Goal: Task Accomplishment & Management: Manage account settings

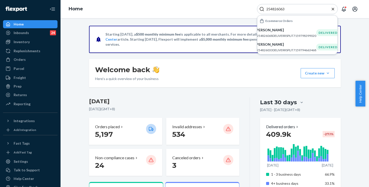
click at [300, 8] on input "254826063" at bounding box center [295, 9] width 62 height 5
click at [332, 9] on icon "Close Search" at bounding box center [333, 9] width 3 height 3
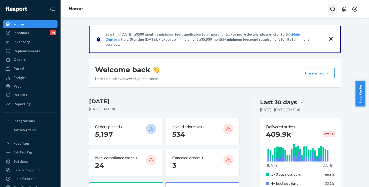
click at [334, 9] on icon "Open Search Box" at bounding box center [333, 9] width 6 height 6
click at [233, 10] on div "Home #255167877 No results found for #255167877" at bounding box center [215, 9] width 308 height 18
click at [269, 10] on input "#255167877" at bounding box center [295, 9] width 62 height 5
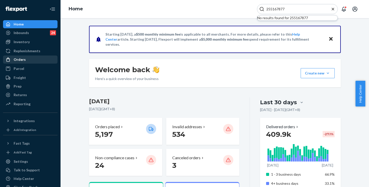
type input "255167877"
click at [19, 59] on div "Orders" at bounding box center [20, 59] width 12 height 5
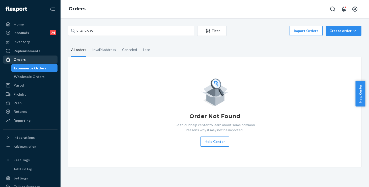
click at [25, 57] on div "Orders" at bounding box center [30, 59] width 53 height 7
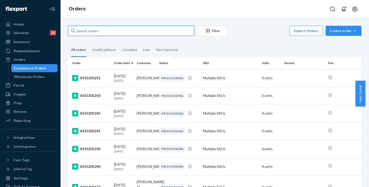
click at [103, 29] on input "text" at bounding box center [131, 31] width 126 height 10
paste input "#255167877"
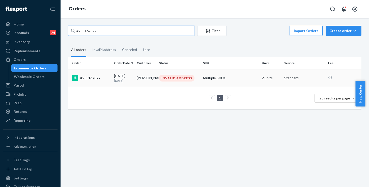
type input "#255167877"
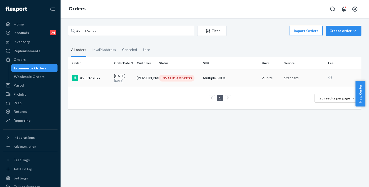
click at [236, 76] on td "Multiple SKUs" at bounding box center [230, 78] width 59 height 18
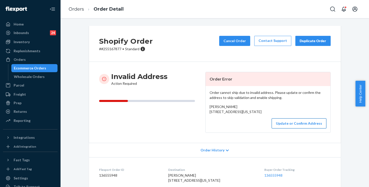
click at [299, 128] on button "Update or Confirm Address" at bounding box center [299, 123] width 55 height 10
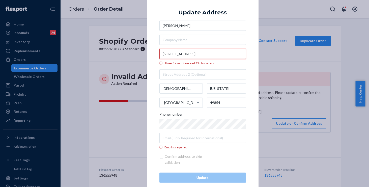
click at [232, 55] on input "230 Maple West Hall Marquette, MI 49855" at bounding box center [202, 54] width 86 height 10
drag, startPoint x: 209, startPoint y: 52, endPoint x: 124, endPoint y: 46, distance: 85.7
click at [124, 46] on div "× Update Address Tamara Nadeau 230 Maple West Hall Marquette, MI 49855 Street1 …" at bounding box center [184, 93] width 369 height 187
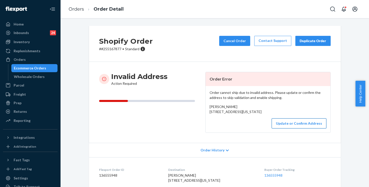
click at [294, 128] on button "Update or Confirm Address" at bounding box center [299, 123] width 55 height 10
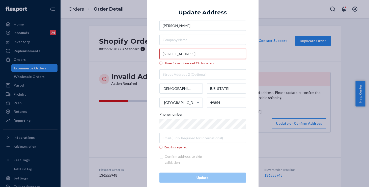
click at [234, 54] on input "230 Maple West Hall Marquette, MI 49855" at bounding box center [202, 54] width 86 height 10
drag, startPoint x: 176, startPoint y: 51, endPoint x: 162, endPoint y: 51, distance: 13.9
click at [162, 51] on input "230 Maple West Hall Marquette, MI 49855" at bounding box center [202, 54] width 86 height 10
paste input "text"
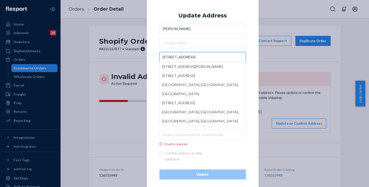
type input "230 Maple West Hall"
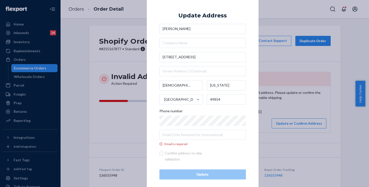
click at [154, 55] on div "× Update Address Tamara Nadeau 230 Maple West Hall Manistique Michigan United S…" at bounding box center [203, 93] width 112 height 197
click at [183, 84] on input "Manistique" at bounding box center [181, 85] width 44 height 10
click at [88, 73] on div "× Update Address Tamara Nadeau 230 Maple West Hall Manistique Michigan United S…" at bounding box center [184, 93] width 369 height 187
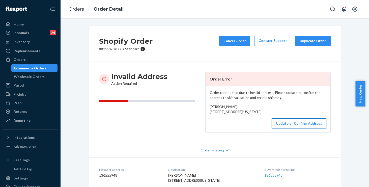
click at [287, 128] on button "Update or Confirm Address" at bounding box center [299, 123] width 55 height 10
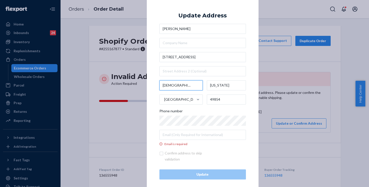
click at [183, 87] on input "Manistique" at bounding box center [181, 85] width 44 height 10
drag, startPoint x: 184, startPoint y: 86, endPoint x: 134, endPoint y: 78, distance: 51.1
click at [134, 78] on div "× Update Address Tamara Nadeau 230 Maple West Hall Manistique Michigan United S…" at bounding box center [184, 93] width 369 height 187
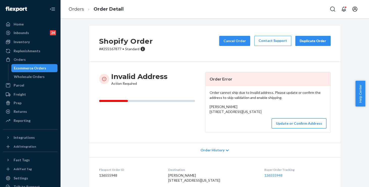
click at [283, 128] on button "Update or Confirm Address" at bounding box center [299, 123] width 55 height 10
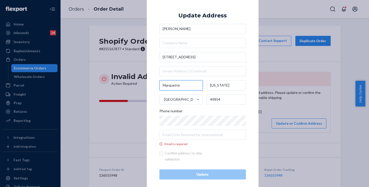
click at [186, 86] on input "Marquette" at bounding box center [181, 85] width 44 height 10
type input "M"
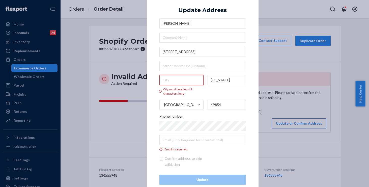
paste input "Marquette"
type input "Marquette"
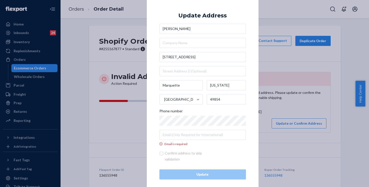
click at [154, 73] on div "× Update Address Tamara Nadeau 230 Maple West Hall Marquette Michigan United St…" at bounding box center [203, 93] width 112 height 197
click at [87, 115] on div "× Update Address Tamara Nadeau 230 Maple West Hall Marquette Michigan United St…" at bounding box center [184, 93] width 369 height 187
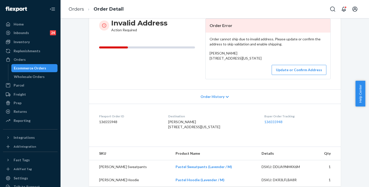
scroll to position [52, 0]
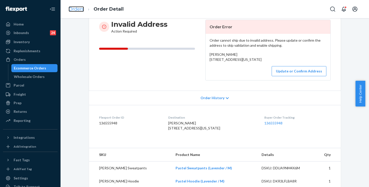
click at [80, 11] on link "Orders" at bounding box center [76, 9] width 15 height 6
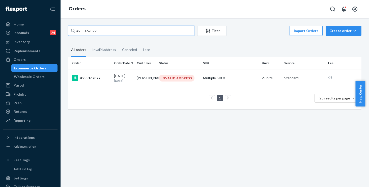
click at [108, 32] on input "#255167877" at bounding box center [131, 31] width 126 height 10
drag, startPoint x: 104, startPoint y: 31, endPoint x: 37, endPoint y: 24, distance: 67.5
click at [37, 24] on div "Home Inbounds 24 Shipping Plans Problems 24 Inventory Products Replenishments O…" at bounding box center [184, 93] width 369 height 187
paste input "254163636"
type input "254163636"
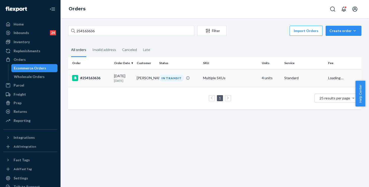
click at [241, 74] on td "Multiple SKUs" at bounding box center [230, 78] width 59 height 18
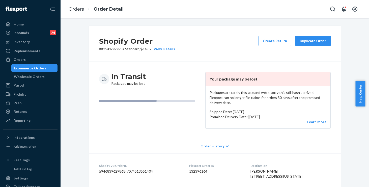
click at [310, 45] on button "Duplicate Order" at bounding box center [312, 41] width 35 height 10
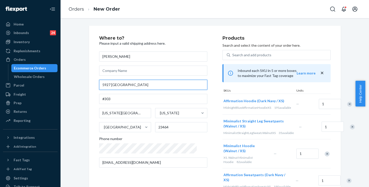
click at [152, 85] on input "5927 Amberbrooke Arch" at bounding box center [153, 85] width 108 height 10
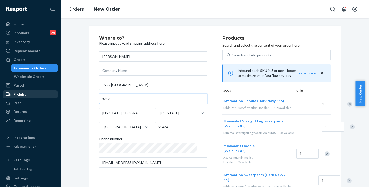
drag, startPoint x: 125, startPoint y: 100, endPoint x: 47, endPoint y: 92, distance: 78.8
click at [47, 92] on div "Home Inbounds 24 Shipping Plans Problems 24 Inventory Products Replenishments O…" at bounding box center [184, 93] width 369 height 187
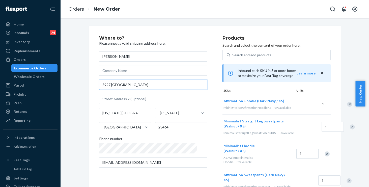
drag, startPoint x: 143, startPoint y: 85, endPoint x: 147, endPoint y: 84, distance: 3.6
click at [143, 85] on input "5927 Amberbrooke Arch" at bounding box center [153, 85] width 108 height 10
click at [26, 67] on div "Home Inbounds 24 Shipping Plans Problems 24 Inventory Products Replenishments O…" at bounding box center [184, 93] width 369 height 187
paste input "729 Amberbrooke arch APT 303"
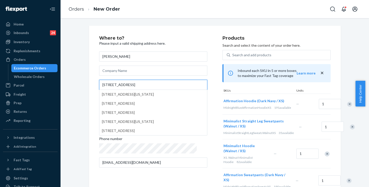
type input "5729 Amberbrooke arch APT 303"
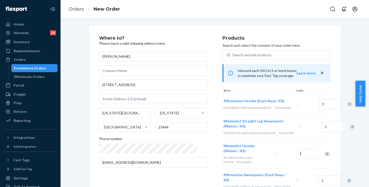
click at [77, 89] on div "Where to? Please input a valid shipping address here. Victoria Ednilao 5729 Amb…" at bounding box center [214, 151] width 301 height 250
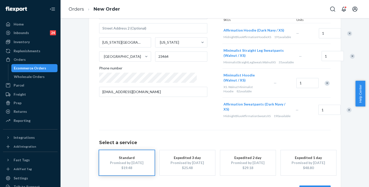
scroll to position [101, 0]
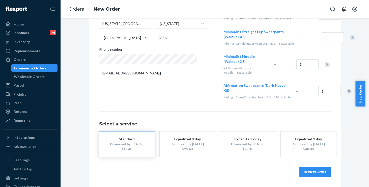
click at [307, 171] on button "Review Order" at bounding box center [314, 172] width 31 height 10
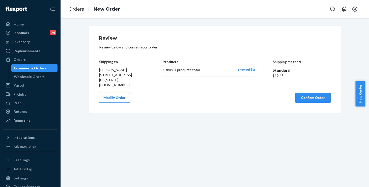
scroll to position [0, 0]
click at [304, 102] on button "Confirm Order" at bounding box center [312, 98] width 35 height 10
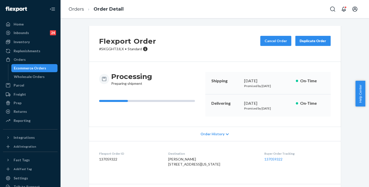
click at [80, 105] on div "Flexport Order # SKGGHT3JLX • Standard Cancel Order Duplicate Order Processing …" at bounding box center [214, 141] width 301 height 230
click at [78, 105] on div "Flexport Order # SKGGHT3JLX • Standard Cancel Order Duplicate Order Processing …" at bounding box center [214, 141] width 301 height 230
click at [80, 10] on link "Orders" at bounding box center [76, 9] width 15 height 6
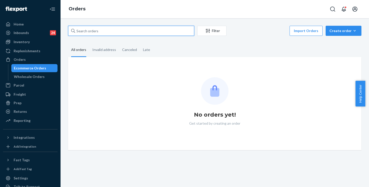
click at [110, 29] on input "text" at bounding box center [131, 31] width 126 height 10
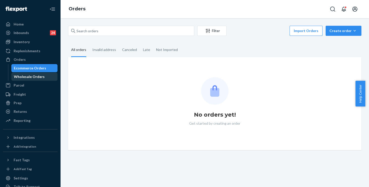
click at [25, 77] on div "Wholesale Orders" at bounding box center [29, 76] width 31 height 5
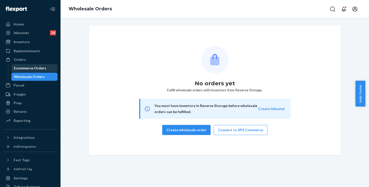
click at [28, 69] on div "Ecommerce Orders" at bounding box center [30, 68] width 32 height 5
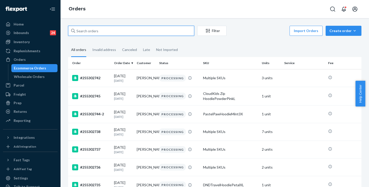
click at [116, 31] on input "text" at bounding box center [131, 31] width 126 height 10
paste input "255192251"
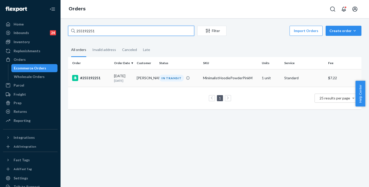
type input "255192251"
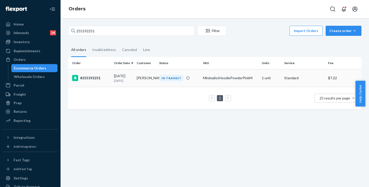
click at [99, 77] on div "#255192251" at bounding box center [91, 78] width 38 height 6
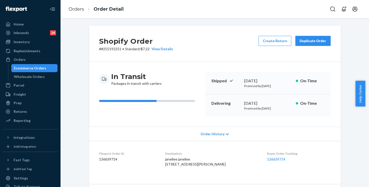
click at [207, 132] on span "Order History" at bounding box center [212, 133] width 24 height 5
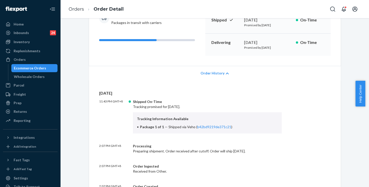
scroll to position [99, 0]
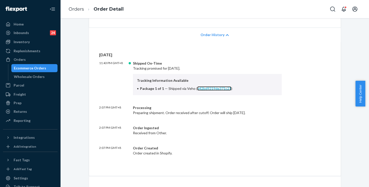
click at [208, 88] on link "b42bd9219de371c21" at bounding box center [214, 88] width 34 height 4
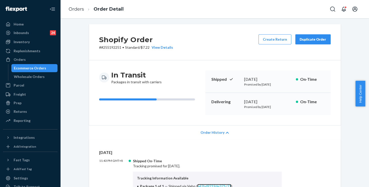
scroll to position [0, 0]
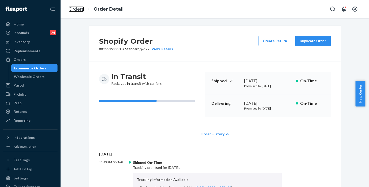
drag, startPoint x: 75, startPoint y: 10, endPoint x: 79, endPoint y: 24, distance: 14.5
click at [75, 10] on link "Orders" at bounding box center [76, 9] width 15 height 6
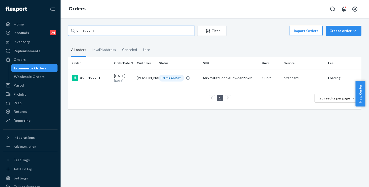
click at [117, 33] on input "255192251" at bounding box center [131, 31] width 126 height 10
drag, startPoint x: 117, startPoint y: 31, endPoint x: 44, endPoint y: 26, distance: 73.3
click at [46, 26] on div "Home Inbounds 24 Shipping Plans Problems 24 Inventory Products Replenishments O…" at bounding box center [184, 93] width 369 height 187
paste input "4957168"
type input "254957168"
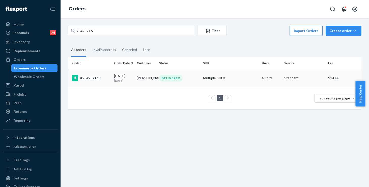
click at [240, 76] on td "Multiple SKUs" at bounding box center [230, 78] width 59 height 18
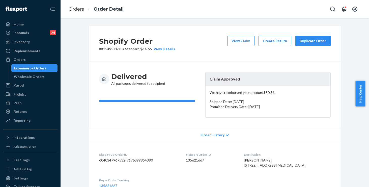
click at [192, 82] on div "Delivered All packages delivered to recipient" at bounding box center [150, 79] width 102 height 14
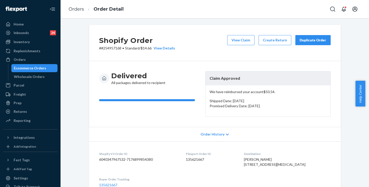
scroll to position [1, 0]
click at [303, 43] on button "Duplicate Order" at bounding box center [312, 40] width 35 height 10
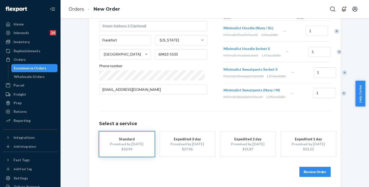
scroll to position [101, 0]
click at [309, 173] on button "Review Order" at bounding box center [314, 172] width 31 height 10
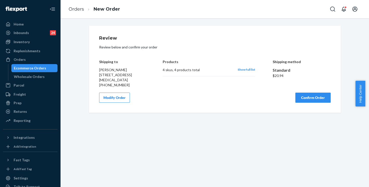
scroll to position [0, 0]
click at [312, 92] on div "Review Review below and confirm your order Shipping to Courtney Rogovic 11572 T…" at bounding box center [215, 69] width 232 height 67
click at [310, 96] on button "Confirm Order" at bounding box center [312, 98] width 35 height 10
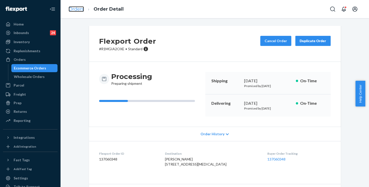
click at [79, 9] on link "Orders" at bounding box center [76, 9] width 15 height 6
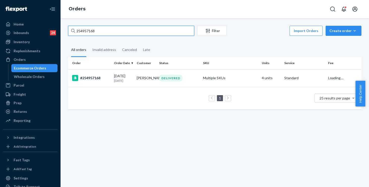
click at [108, 29] on input "254957168" at bounding box center [131, 31] width 126 height 10
drag, startPoint x: 110, startPoint y: 31, endPoint x: 28, endPoint y: 23, distance: 82.6
click at [28, 23] on div "Home Inbounds 24 Shipping Plans Problems 24 Inventory Products Replenishments O…" at bounding box center [184, 93] width 369 height 187
paste input "28175"
type input "254928175"
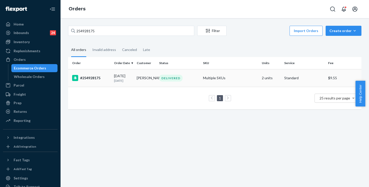
click at [105, 79] on div "#254928175" at bounding box center [91, 78] width 38 height 6
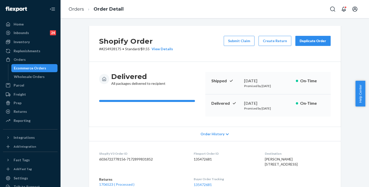
click at [292, 58] on div "Shopify Order # #254928175 • Standard / $9.55 View Details Submit Claim Create …" at bounding box center [215, 44] width 252 height 36
click at [306, 41] on div "Duplicate Order" at bounding box center [313, 40] width 27 height 5
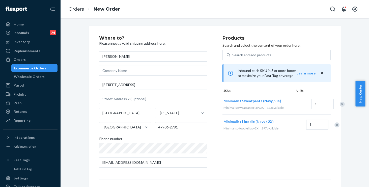
click at [340, 107] on div "Remove Item" at bounding box center [342, 104] width 5 height 5
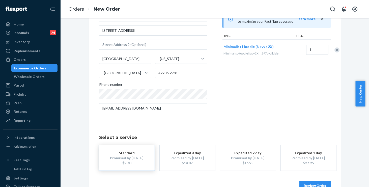
scroll to position [68, 0]
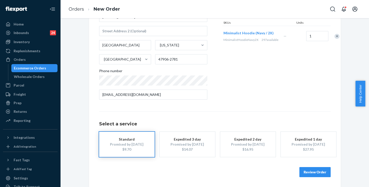
click at [306, 171] on button "Review Order" at bounding box center [314, 172] width 31 height 10
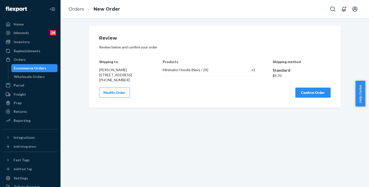
click at [309, 98] on button "Confirm Order" at bounding box center [312, 93] width 35 height 10
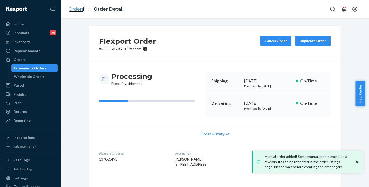
click at [76, 11] on link "Orders" at bounding box center [76, 9] width 15 height 6
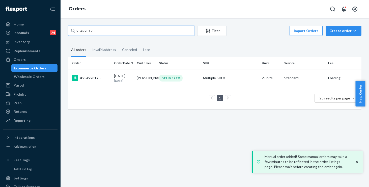
click at [109, 32] on input "254928175" at bounding box center [131, 31] width 126 height 10
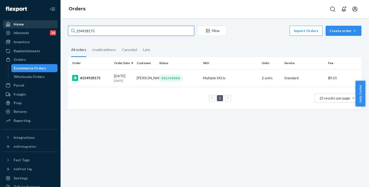
drag, startPoint x: 31, startPoint y: 25, endPoint x: 16, endPoint y: 21, distance: 15.0
click at [16, 21] on div "Home Inbounds 24 Shipping Plans Problems 24 Inventory Products Replenishments O…" at bounding box center [184, 93] width 369 height 187
paste input "5132287"
type input "255132287"
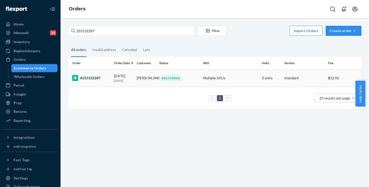
click at [190, 75] on td "DELIVERED" at bounding box center [179, 78] width 44 height 18
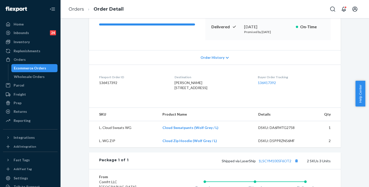
scroll to position [77, 0]
click at [208, 57] on span "Order History" at bounding box center [212, 57] width 24 height 5
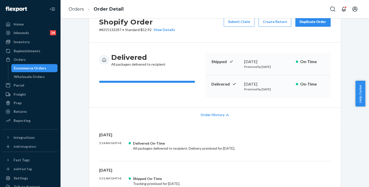
scroll to position [122, 0]
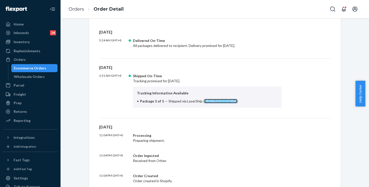
copy link "1LSCYM1005F6OT2"
click at [75, 8] on link "Orders" at bounding box center [76, 9] width 15 height 6
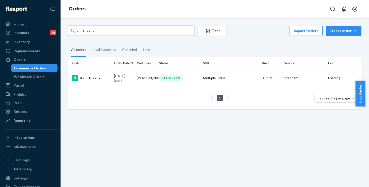
click at [118, 31] on input "255132287" at bounding box center [131, 31] width 126 height 10
click at [27, 15] on div "Home Inbounds 24 Shipping Plans Problems 24 Inventory Products Replenishments O…" at bounding box center [184, 93] width 369 height 187
paste input "19705"
type input "255119705"
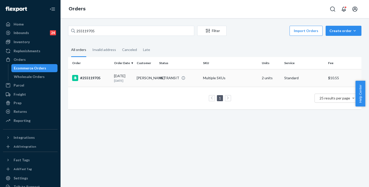
click at [191, 76] on div "IN TRANSIT" at bounding box center [179, 77] width 42 height 5
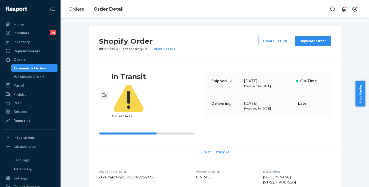
click at [211, 149] on span "Order History" at bounding box center [212, 151] width 24 height 5
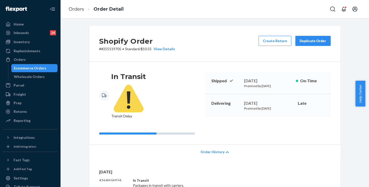
scroll to position [85, 0]
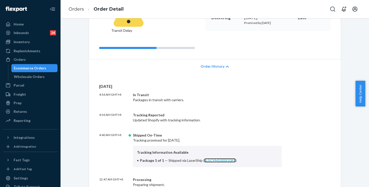
click at [209, 158] on link "1LSCYM1005F20F0" at bounding box center [219, 160] width 31 height 4
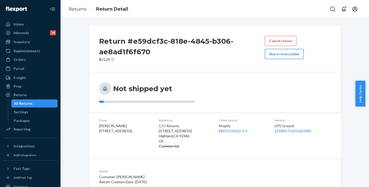
click at [276, 55] on button "Share return label" at bounding box center [284, 54] width 39 height 10
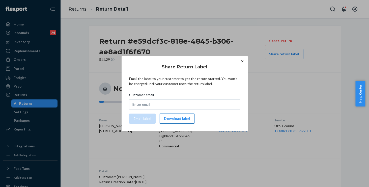
click at [173, 118] on button "Download label" at bounding box center [177, 118] width 35 height 10
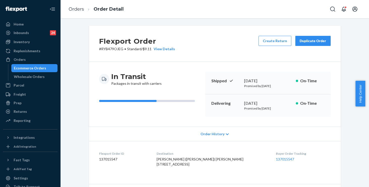
click at [207, 133] on span "Order History" at bounding box center [212, 133] width 24 height 5
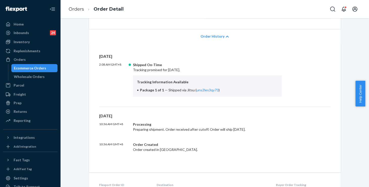
scroll to position [102, 0]
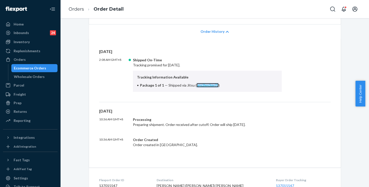
copy link "uns2les3qy73"
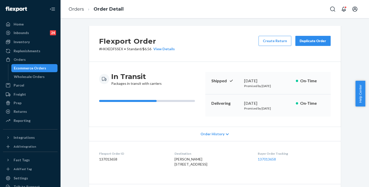
click at [211, 134] on span "Order History" at bounding box center [212, 133] width 24 height 5
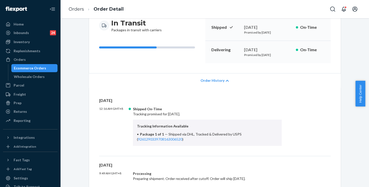
scroll to position [54, 0]
copy link "9261290339708163006520"
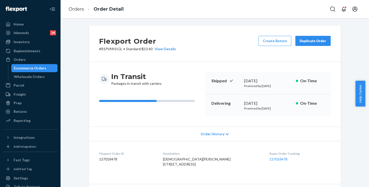
click at [208, 133] on span "Order History" at bounding box center [212, 133] width 24 height 5
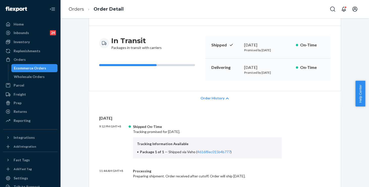
scroll to position [36, 0]
copy link "4616f8ec015b4b777"
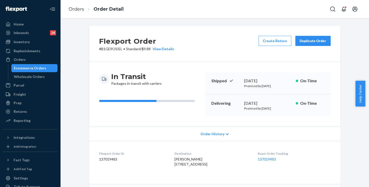
click at [208, 133] on span "Order History" at bounding box center [212, 133] width 24 height 5
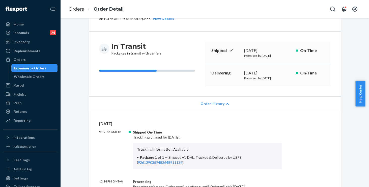
scroll to position [88, 0]
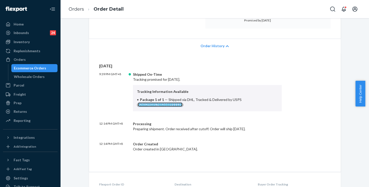
copy link "9261290357482648911139"
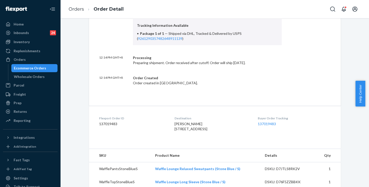
click at [105, 34] on p "9:39 PM GMT+8" at bounding box center [114, 25] width 30 height 39
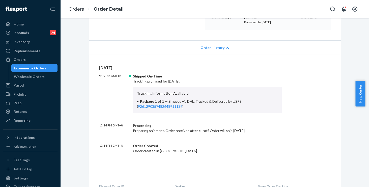
scroll to position [118, 0]
